Goal: Feedback & Contribution: Leave review/rating

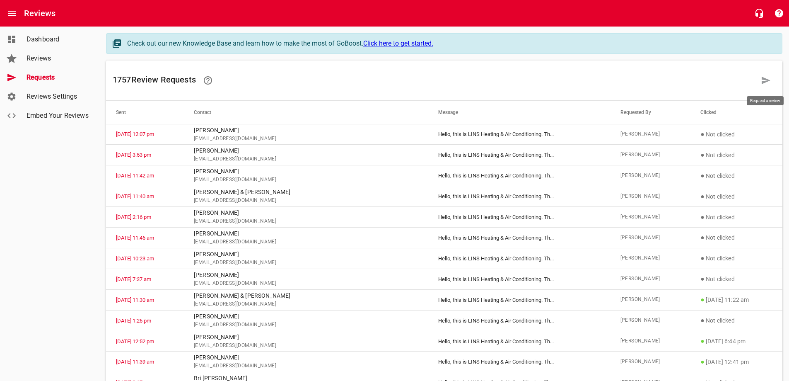
click at [764, 80] on icon at bounding box center [766, 80] width 10 height 10
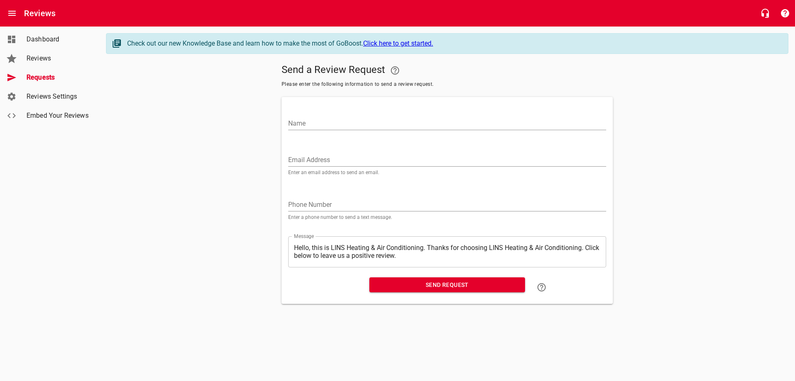
click at [304, 161] on input "Email Address" at bounding box center [447, 159] width 318 height 13
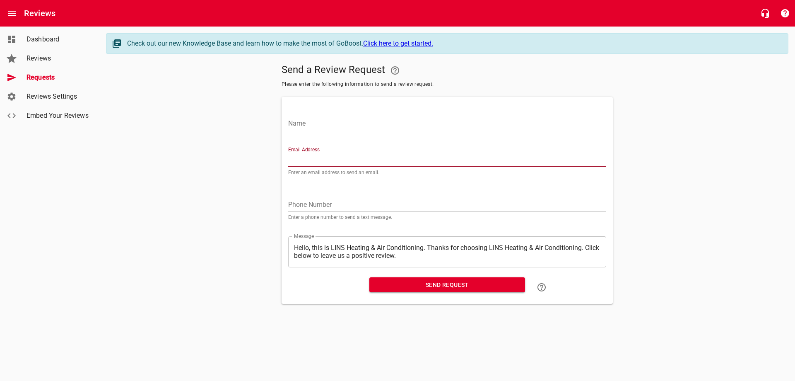
paste input "[EMAIL_ADDRESS][DOMAIN_NAME]"
type input "[EMAIL_ADDRESS][DOMAIN_NAME]"
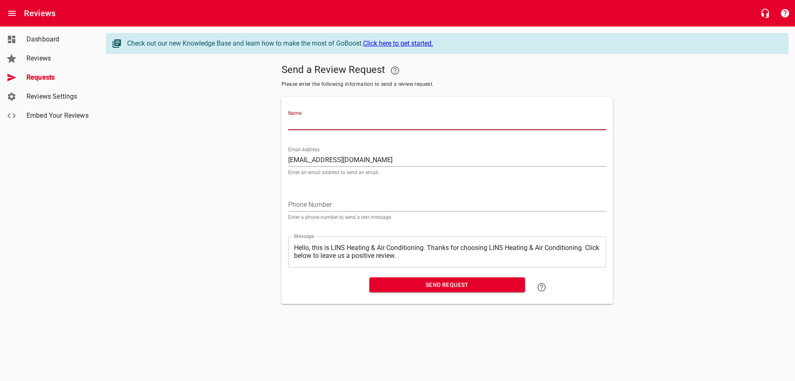
click at [338, 123] on input "Name" at bounding box center [447, 123] width 318 height 13
type input "[PERSON_NAME]"
click at [47, 78] on span "Requests" at bounding box center [57, 77] width 63 height 10
